Goal: Task Accomplishment & Management: Use online tool/utility

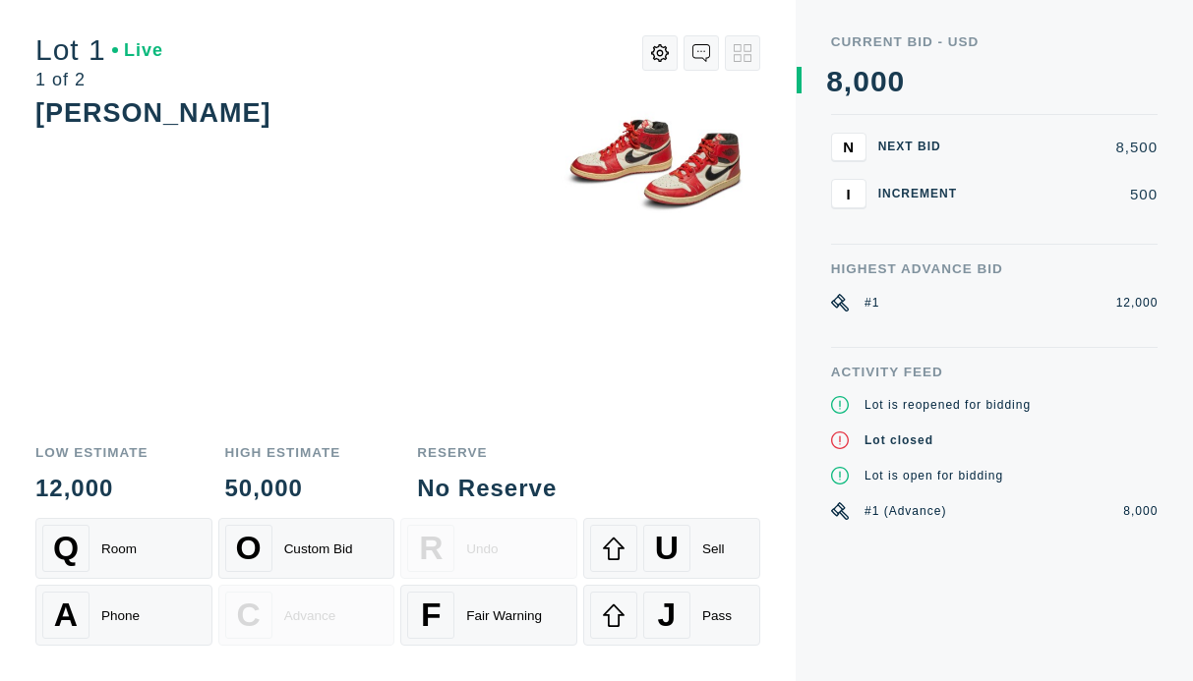
click at [665, 54] on icon at bounding box center [660, 53] width 18 height 18
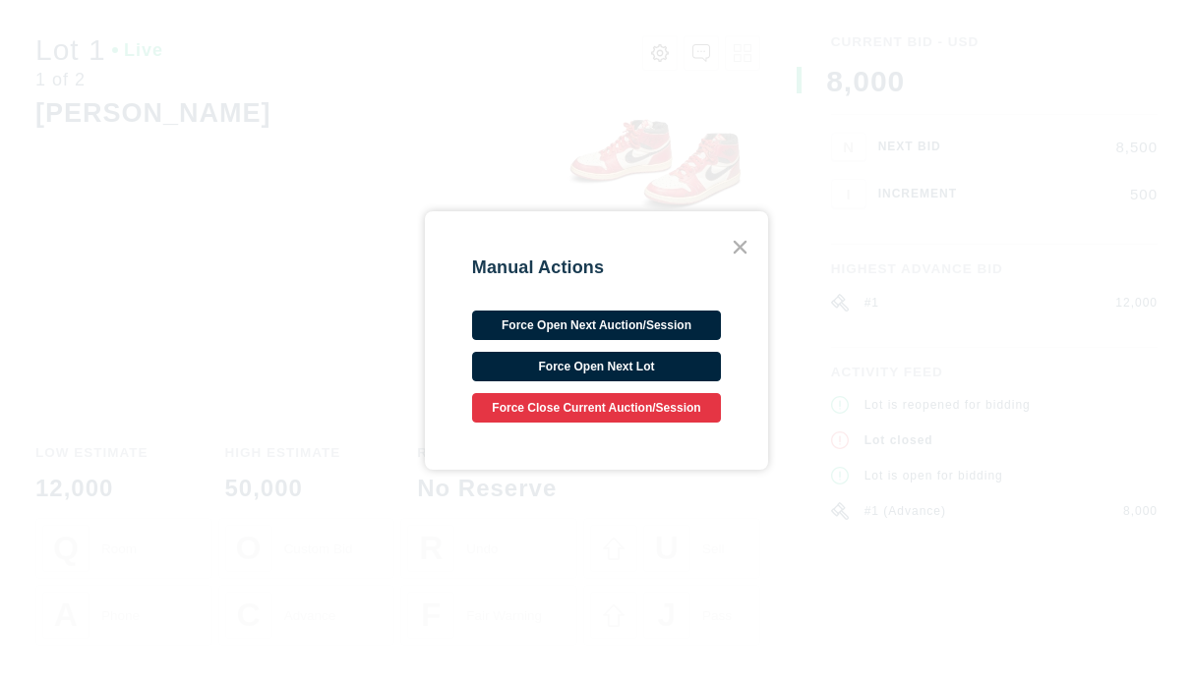
click at [735, 249] on icon at bounding box center [740, 247] width 27 height 27
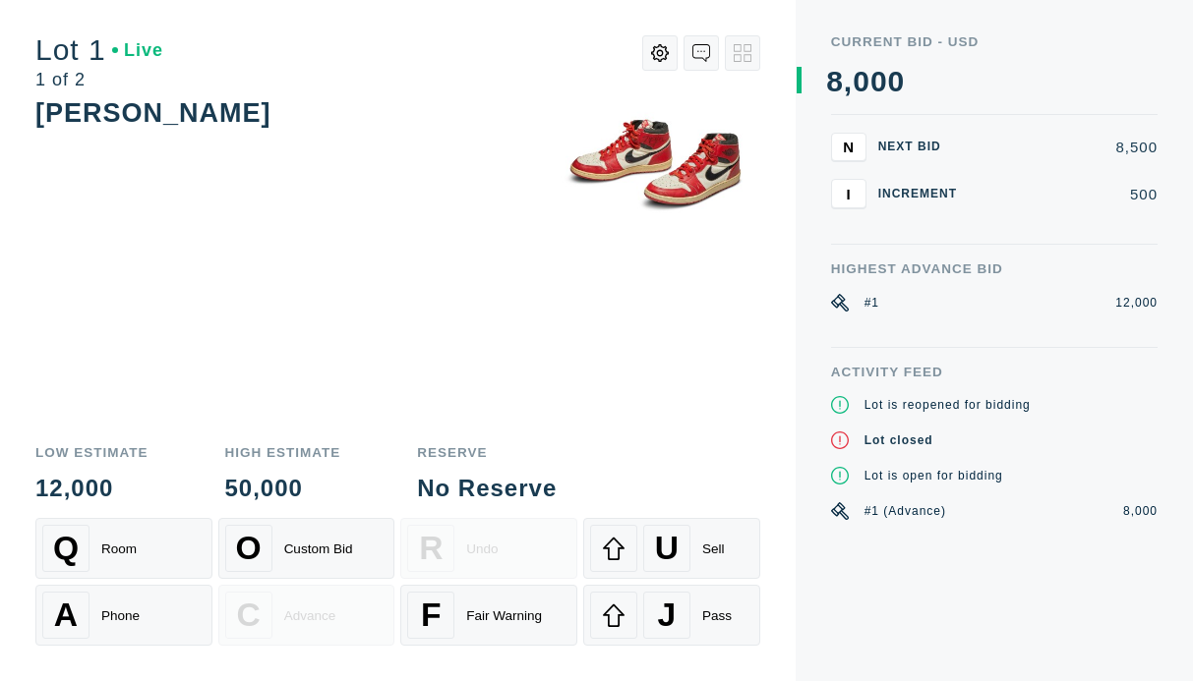
click at [658, 50] on icon at bounding box center [660, 53] width 18 height 18
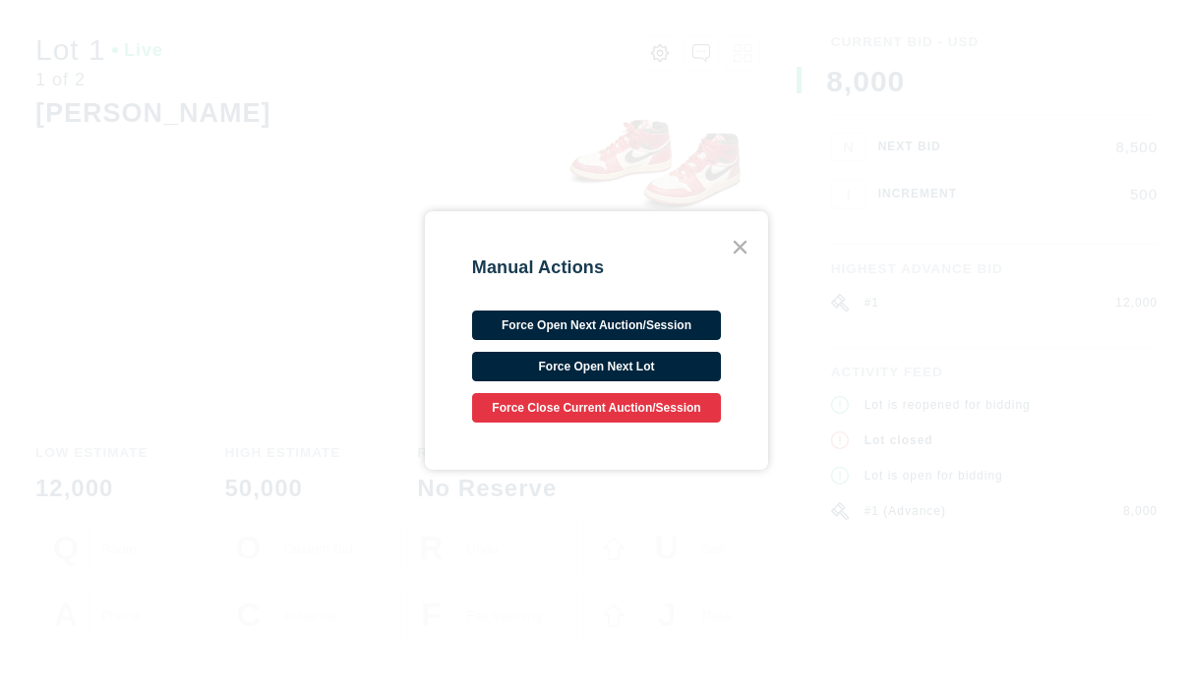
click at [741, 245] on icon at bounding box center [739, 247] width 11 height 11
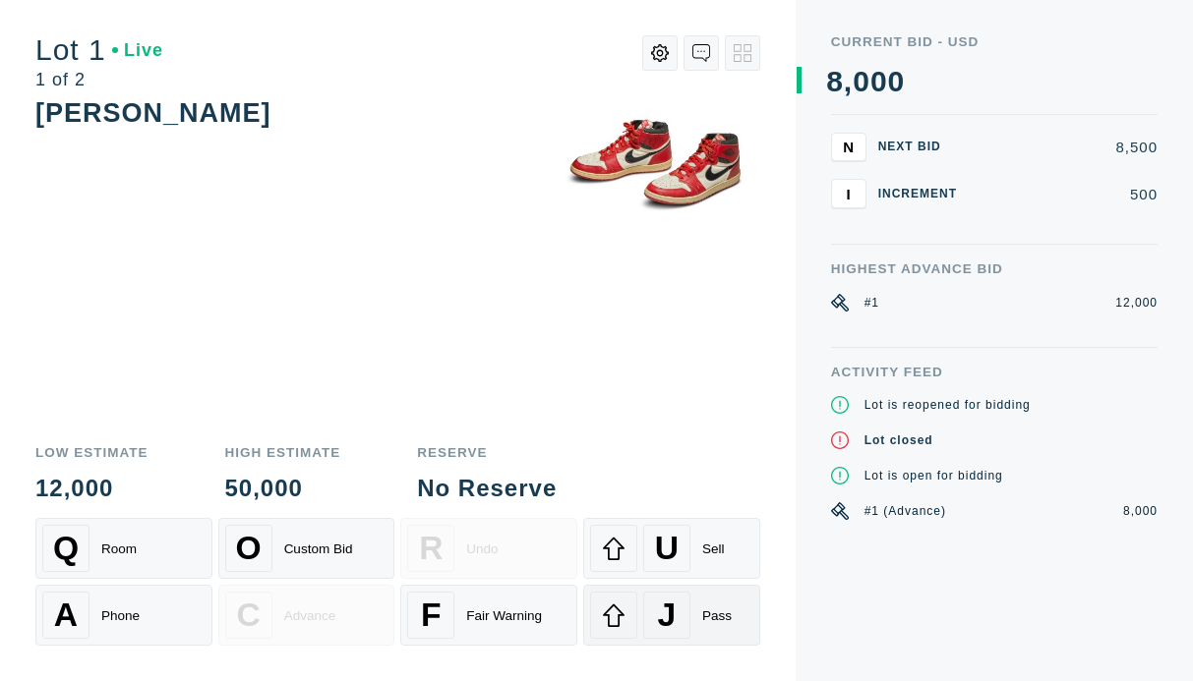
click at [656, 617] on div "J" at bounding box center [666, 615] width 47 height 47
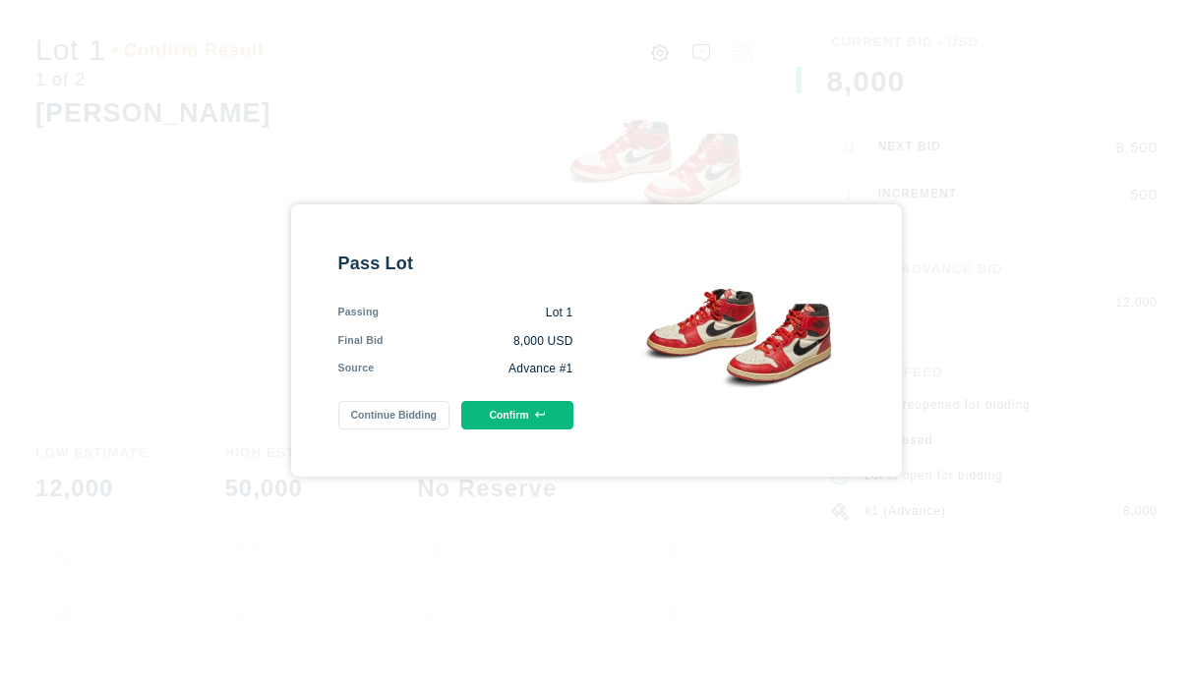
click at [527, 421] on button "Confirm" at bounding box center [516, 415] width 111 height 29
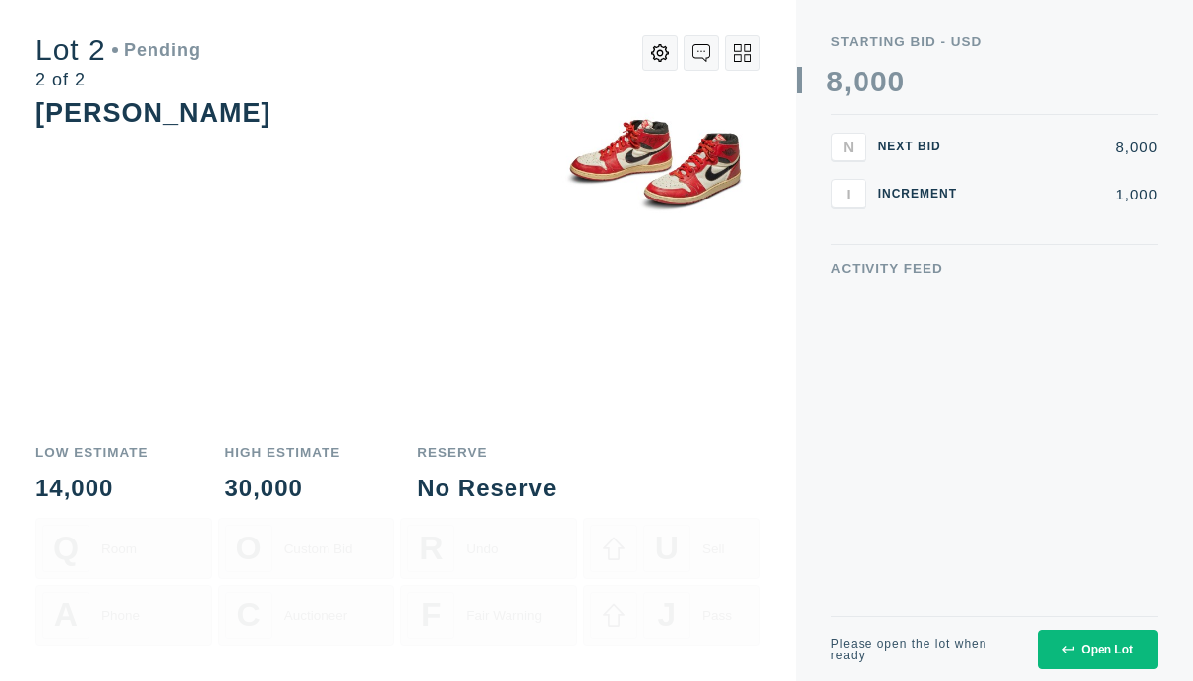
click at [1095, 651] on div "Open Lot" at bounding box center [1097, 650] width 71 height 14
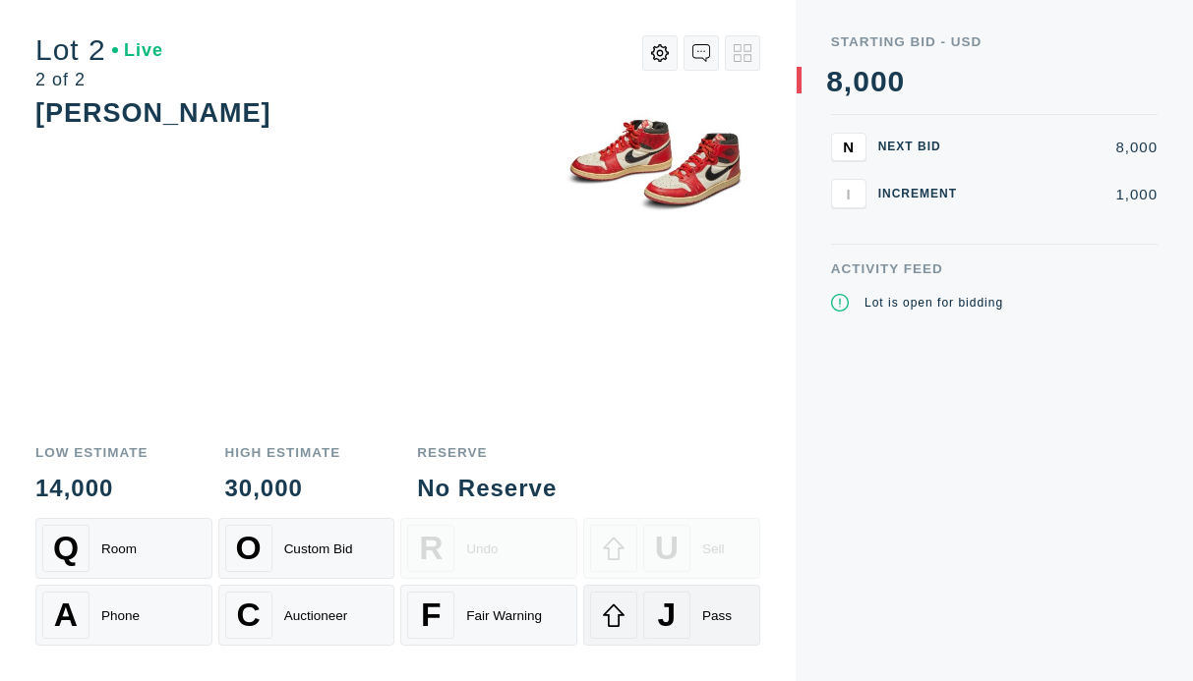
click at [658, 609] on span "J" at bounding box center [667, 615] width 19 height 37
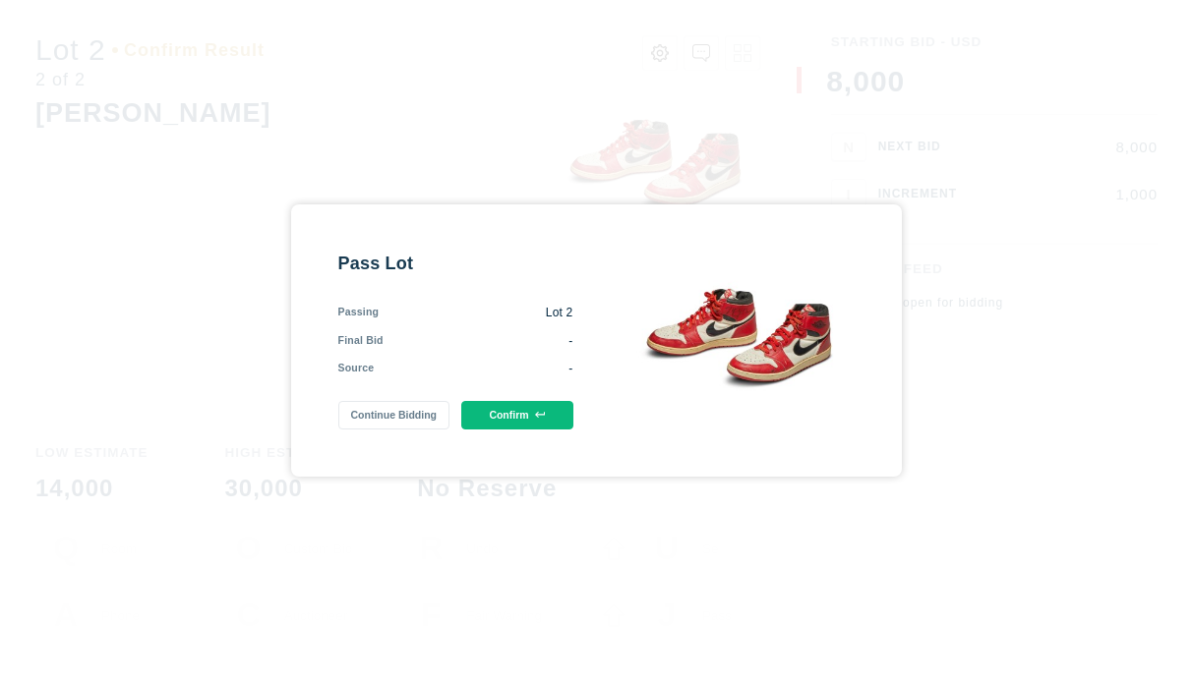
click at [531, 405] on button "Confirm" at bounding box center [516, 415] width 111 height 29
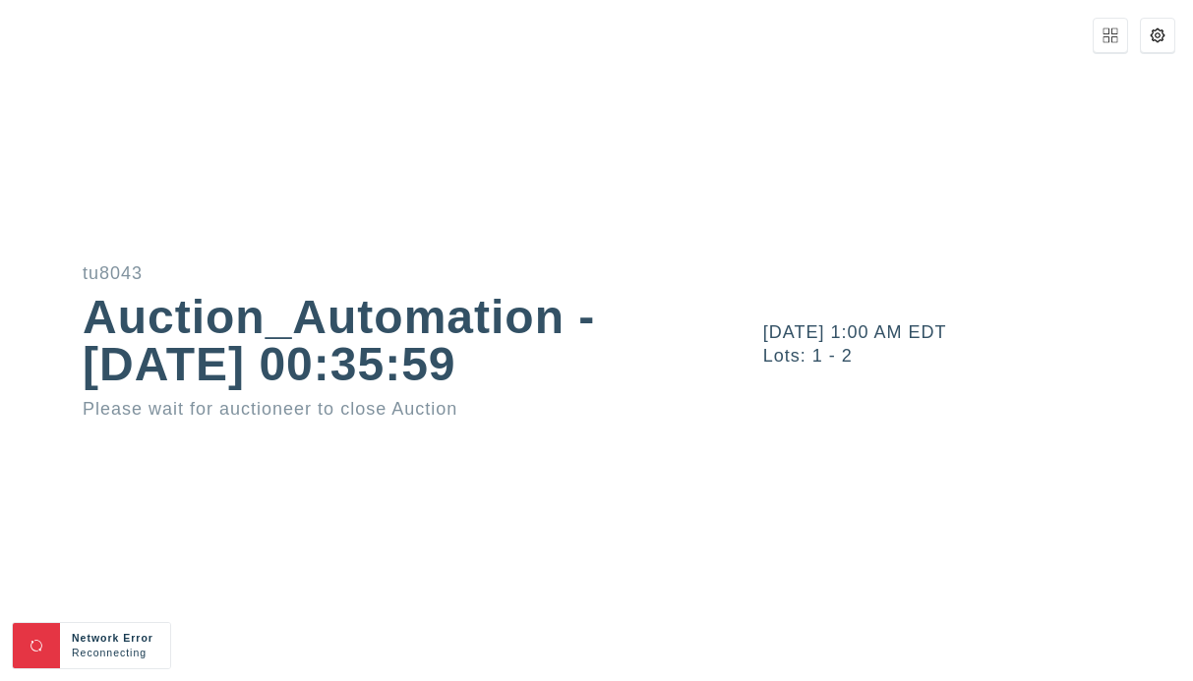
click at [1113, 43] on button at bounding box center [1109, 35] width 35 height 35
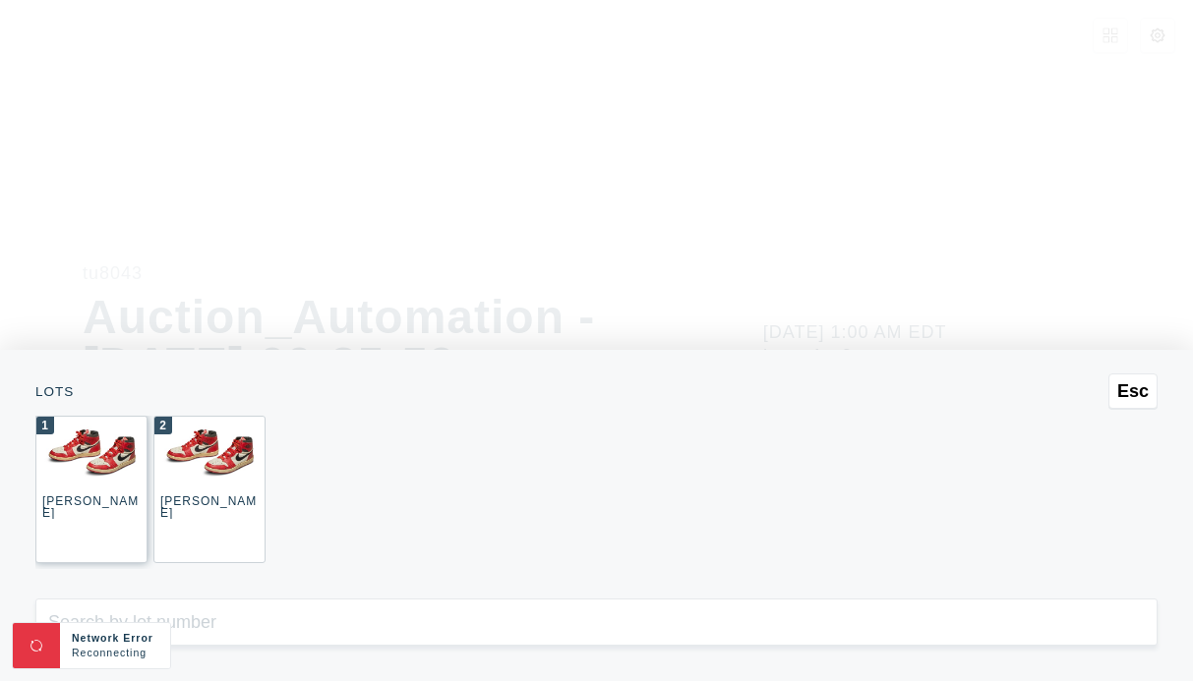
click at [107, 447] on img at bounding box center [91, 453] width 109 height 73
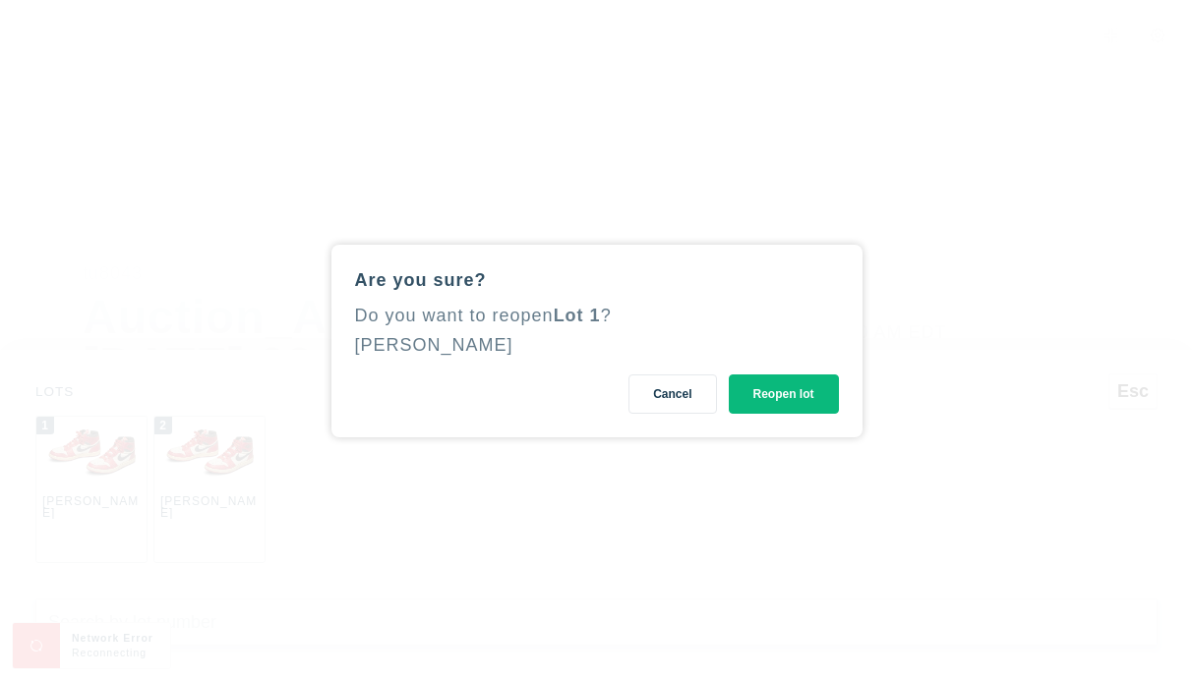
click at [788, 395] on button "Reopen lot" at bounding box center [784, 394] width 110 height 39
